Goal: Task Accomplishment & Management: Complete application form

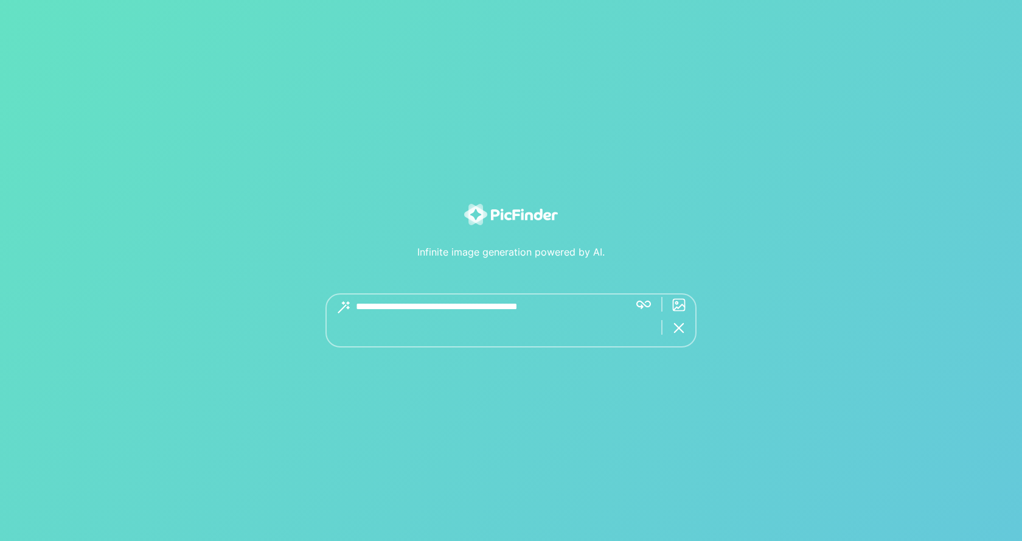
click at [535, 306] on textarea at bounding box center [488, 320] width 264 height 54
type textarea "**********"
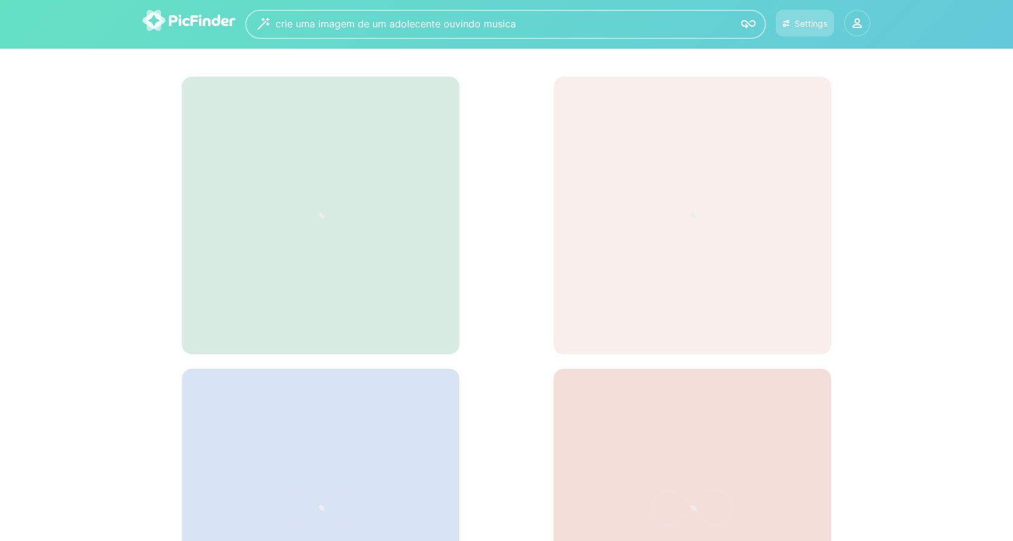
click at [857, 24] on icon at bounding box center [857, 25] width 9 height 3
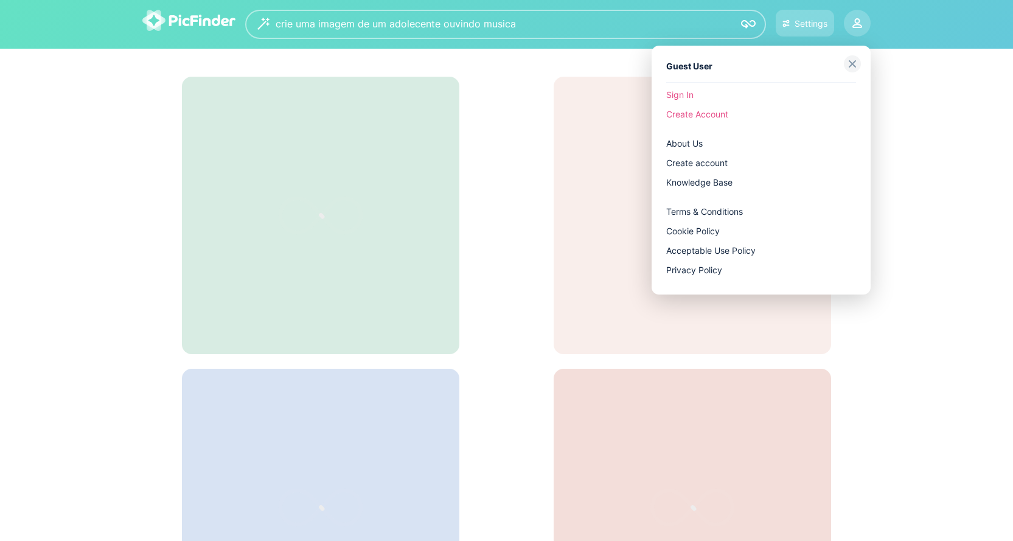
click at [690, 111] on link "Create Account" at bounding box center [761, 114] width 190 height 19
